Goal: Task Accomplishment & Management: Use online tool/utility

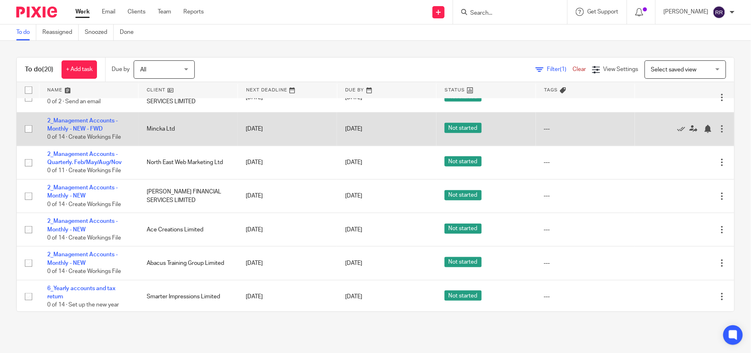
scroll to position [306, 0]
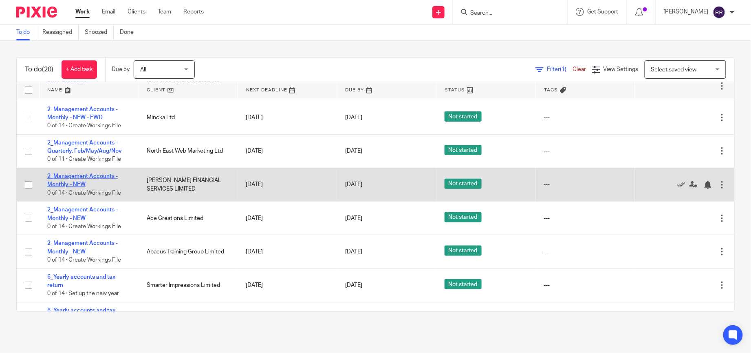
click at [81, 180] on link "2_Management Accounts - Monthly - NEW" at bounding box center [82, 180] width 71 height 14
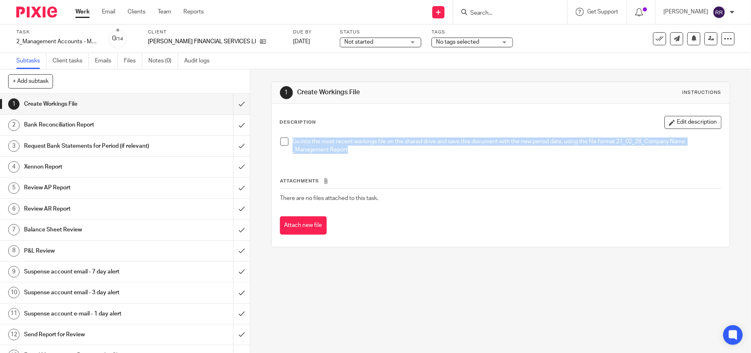
drag, startPoint x: 345, startPoint y: 151, endPoint x: 288, endPoint y: 136, distance: 58.5
click at [288, 136] on div "Go into the most recent workings file on the shared drive and save this documen…" at bounding box center [500, 146] width 449 height 27
drag, startPoint x: 288, startPoint y: 136, endPoint x: 342, endPoint y: 150, distance: 55.9
click at [342, 150] on p "Go into the most recent workings file on the shared drive and save this documen…" at bounding box center [507, 145] width 429 height 17
click at [345, 150] on p "Go into the most recent workings file on the shared drive and save this documen…" at bounding box center [507, 145] width 429 height 17
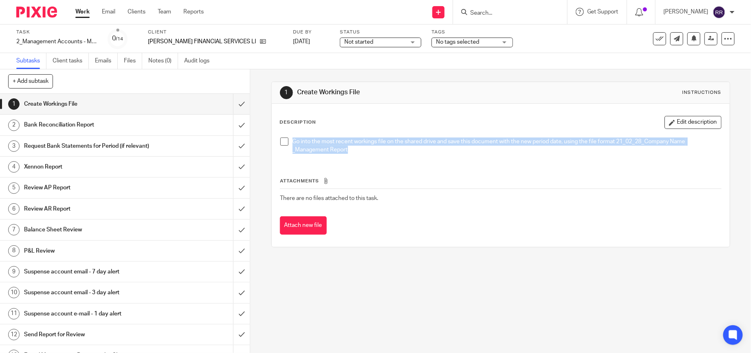
drag, startPoint x: 345, startPoint y: 150, endPoint x: 281, endPoint y: 135, distance: 66.1
click at [281, 135] on div "Go into the most recent workings file on the shared drive and save this documen…" at bounding box center [500, 146] width 449 height 27
drag, startPoint x: 281, startPoint y: 135, endPoint x: 364, endPoint y: 158, distance: 86.1
click at [364, 158] on div "Go into the most recent workings file on the shared drive and save this documen…" at bounding box center [500, 146] width 449 height 27
click at [356, 152] on p "Go into the most recent workings file on the shared drive and save this documen…" at bounding box center [507, 145] width 429 height 17
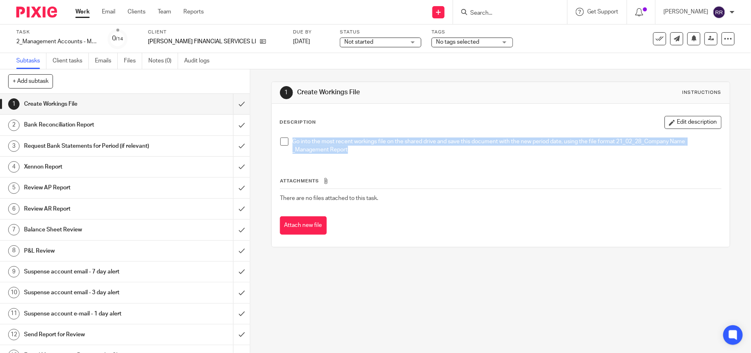
drag, startPoint x: 357, startPoint y: 151, endPoint x: 287, endPoint y: 134, distance: 71.8
click at [287, 134] on div "Go into the most recent workings file on the shared drive and save this documen…" at bounding box center [500, 146] width 449 height 27
drag, startPoint x: 287, startPoint y: 134, endPoint x: 345, endPoint y: 151, distance: 59.9
click at [345, 151] on p "Go into the most recent workings file on the shared drive and save this documen…" at bounding box center [507, 145] width 429 height 17
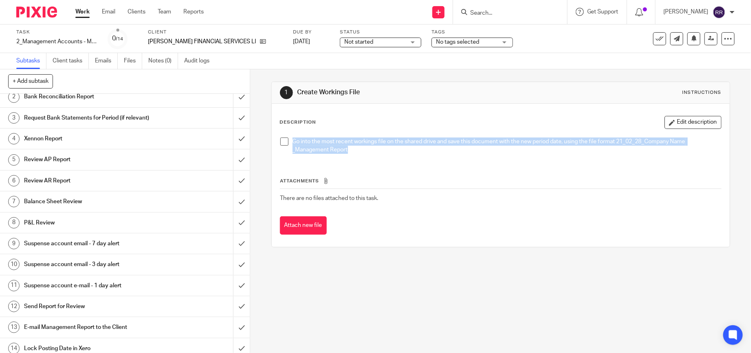
scroll to position [44, 0]
